Goal: Obtain resource: Download file/media

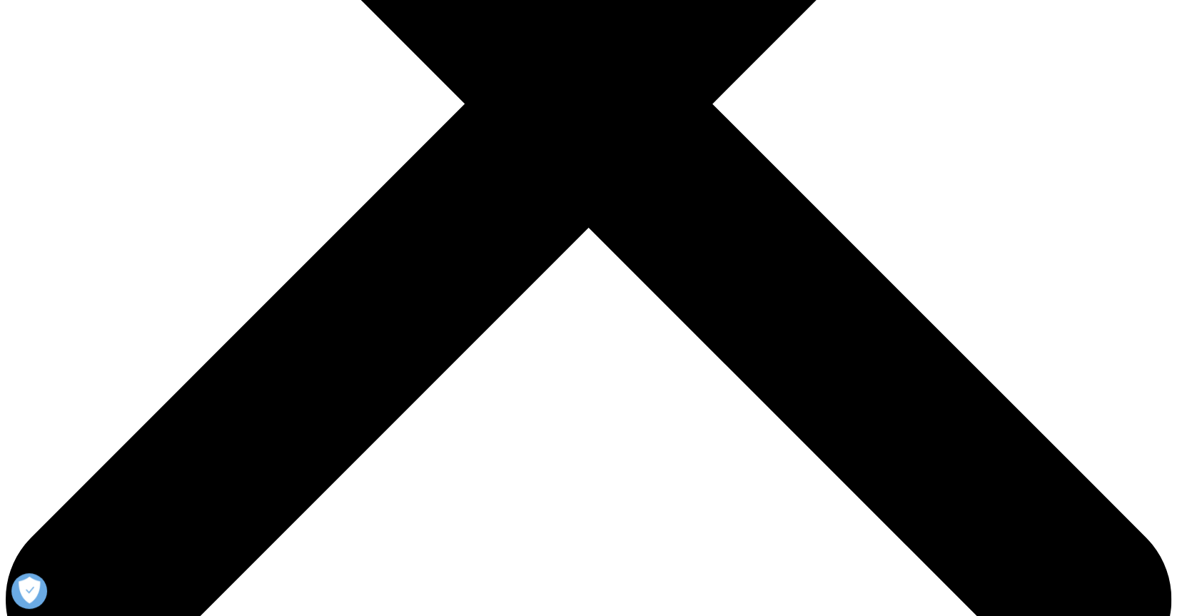
scroll to position [280, 843]
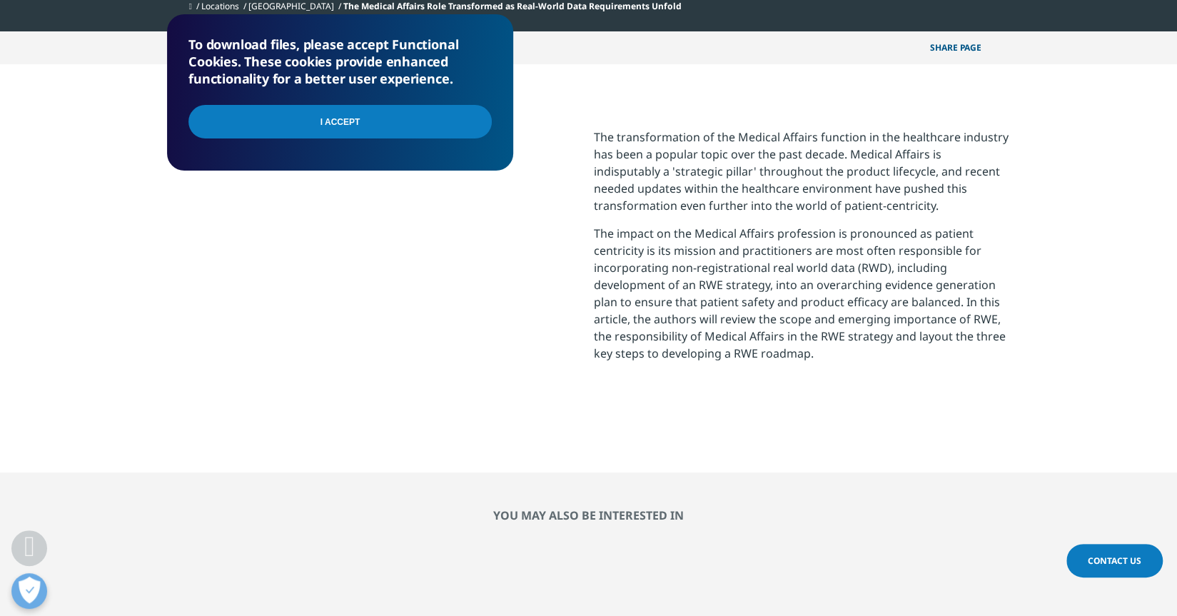
scroll to position [489, 0]
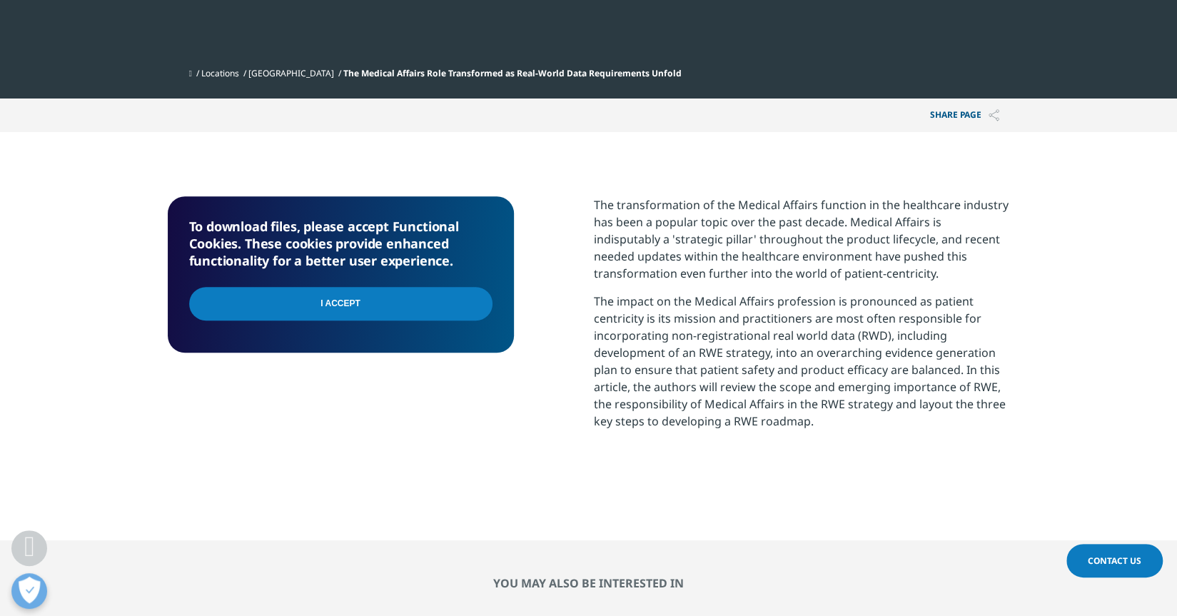
click at [325, 306] on input "I Accept" at bounding box center [340, 304] width 303 height 34
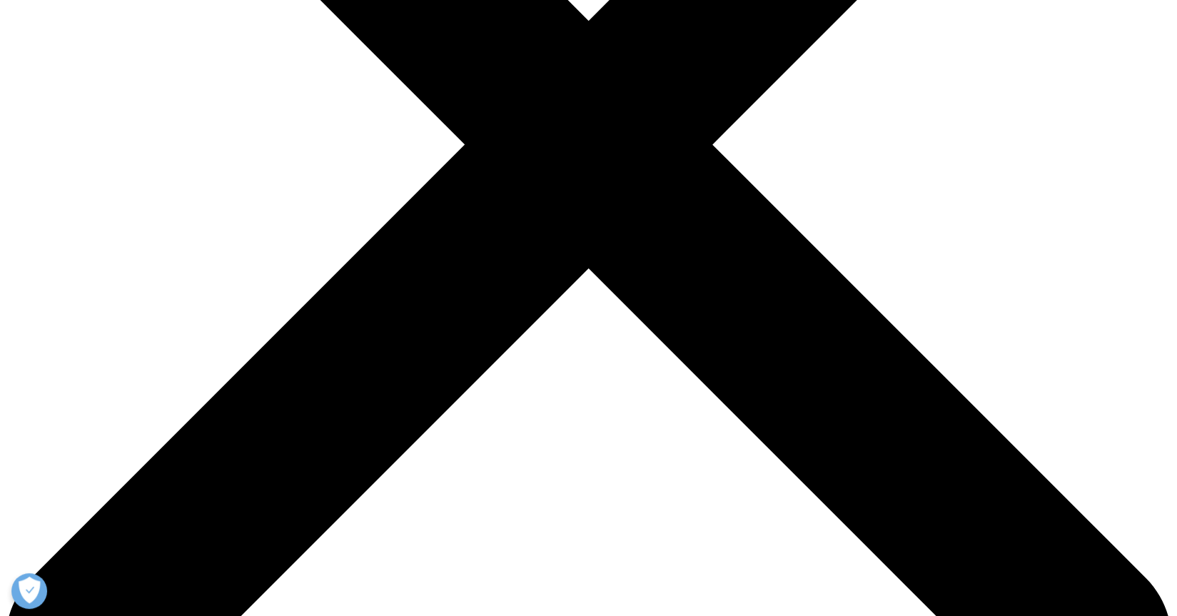
scroll to position [543, 0]
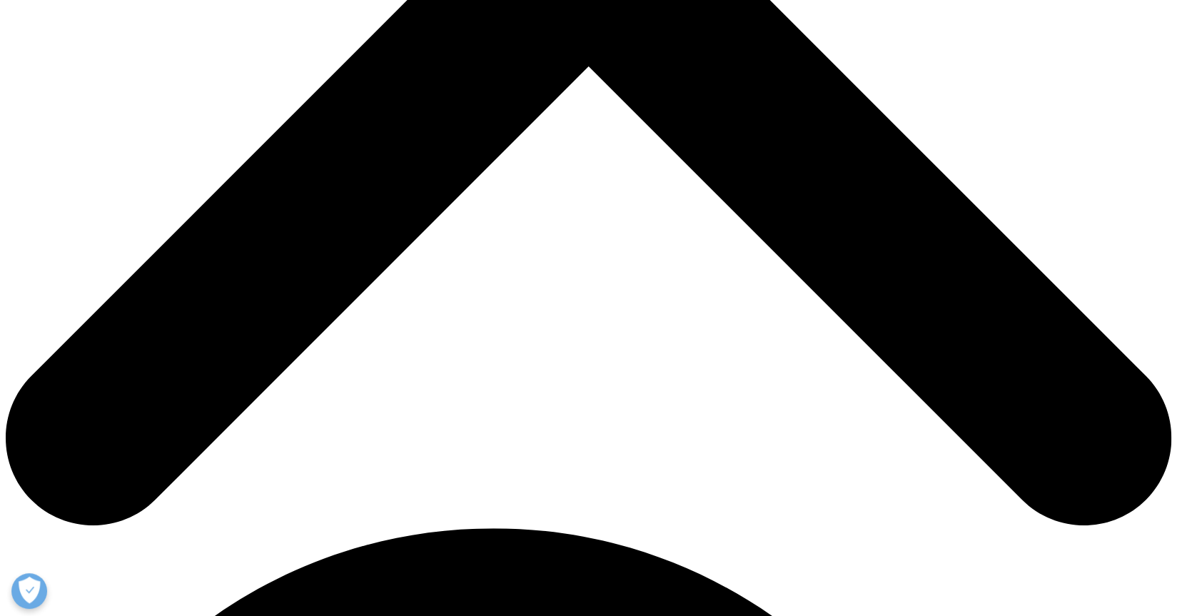
scroll to position [622, 0]
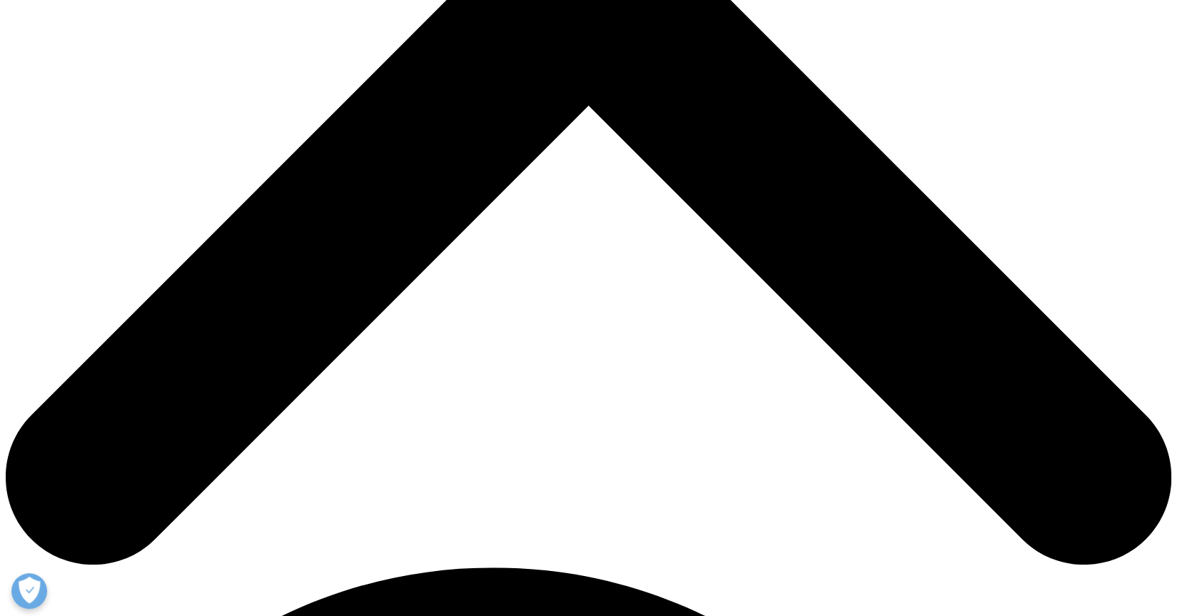
type input "Baiyu"
type input "Yang"
select select "[GEOGRAPHIC_DATA]"
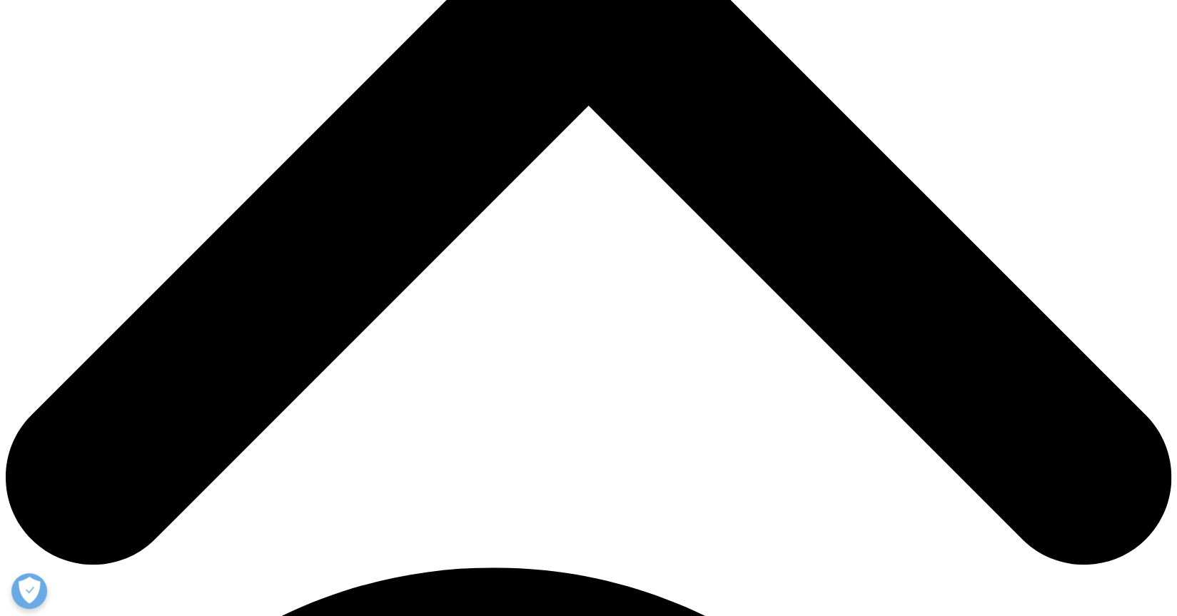
scroll to position [0, 24]
type input "baiyu.yang@roche.com"
type input "scientist"
type input "Roche"
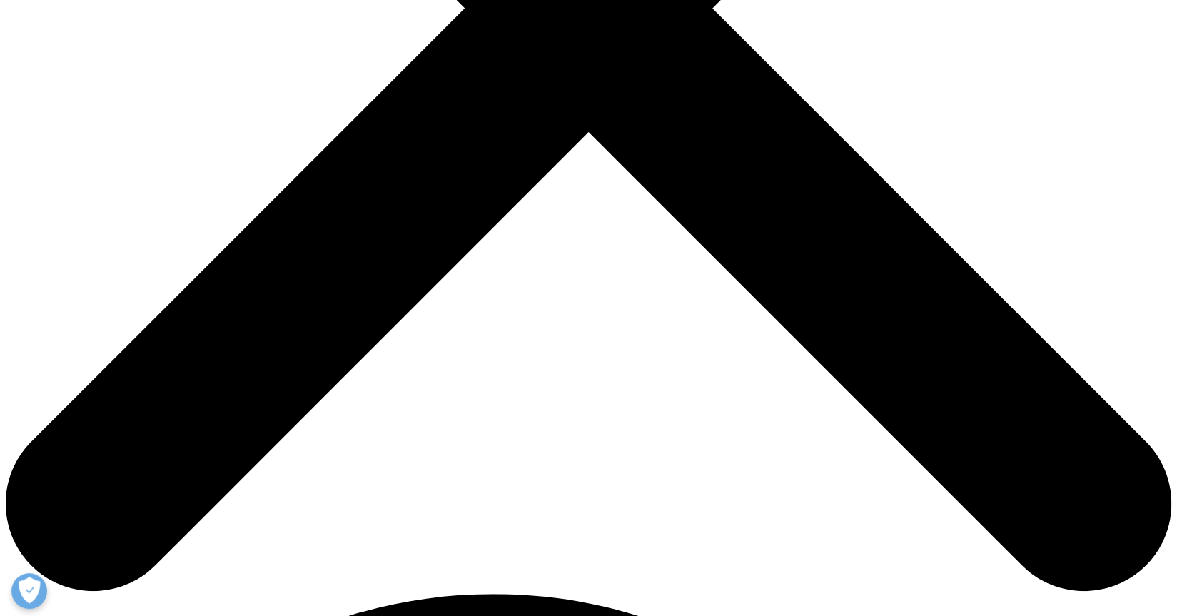
scroll to position [550, 0]
